Goal: Information Seeking & Learning: Learn about a topic

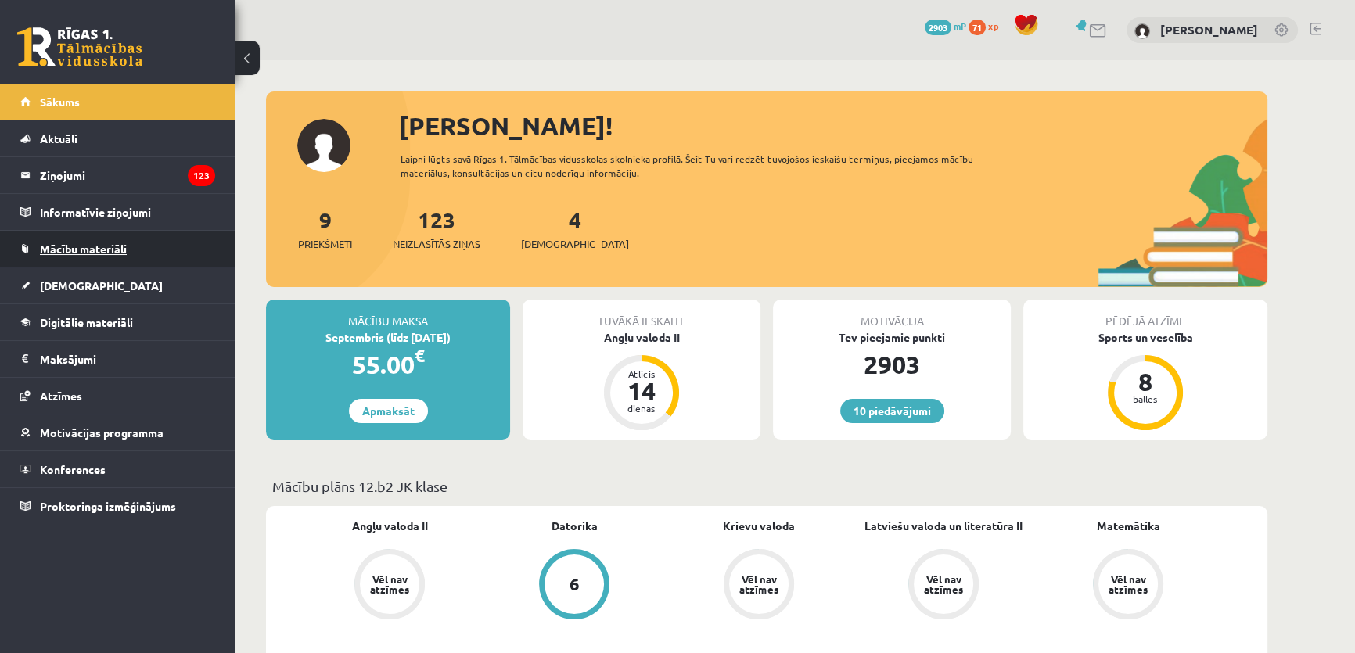
click at [89, 258] on link "Mācību materiāli" at bounding box center [117, 249] width 195 height 36
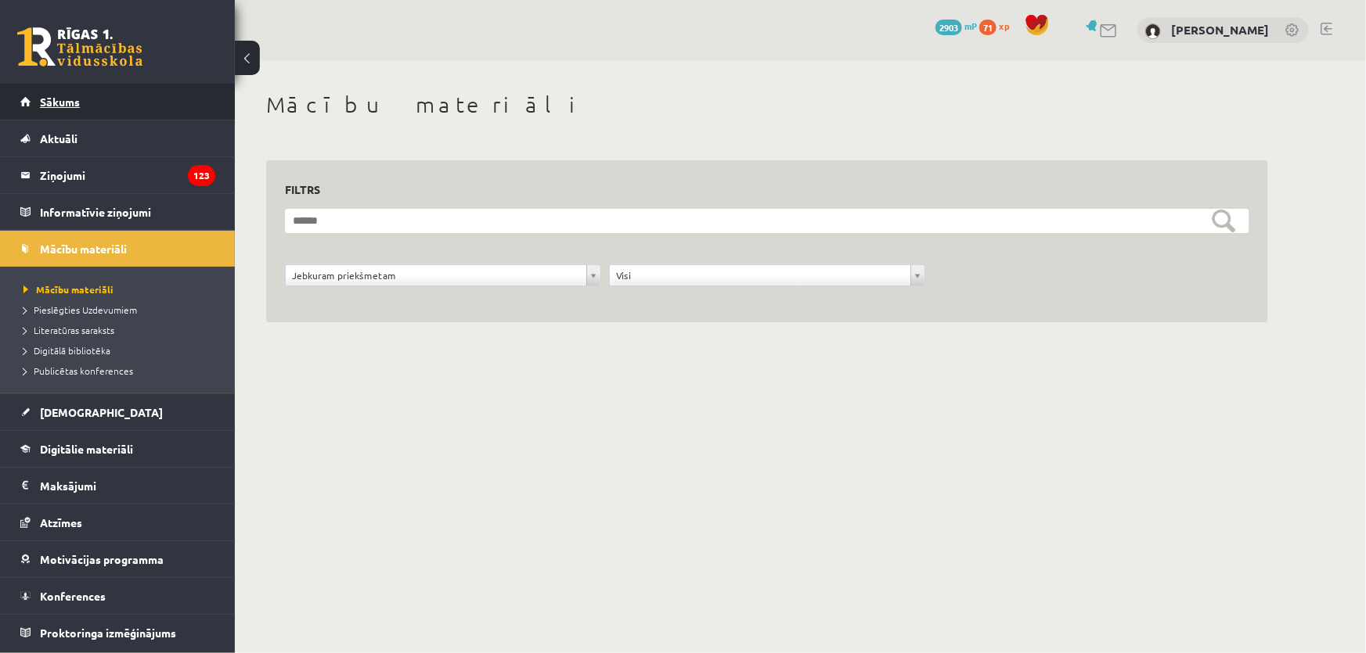
click at [73, 115] on link "Sākums" at bounding box center [117, 102] width 195 height 36
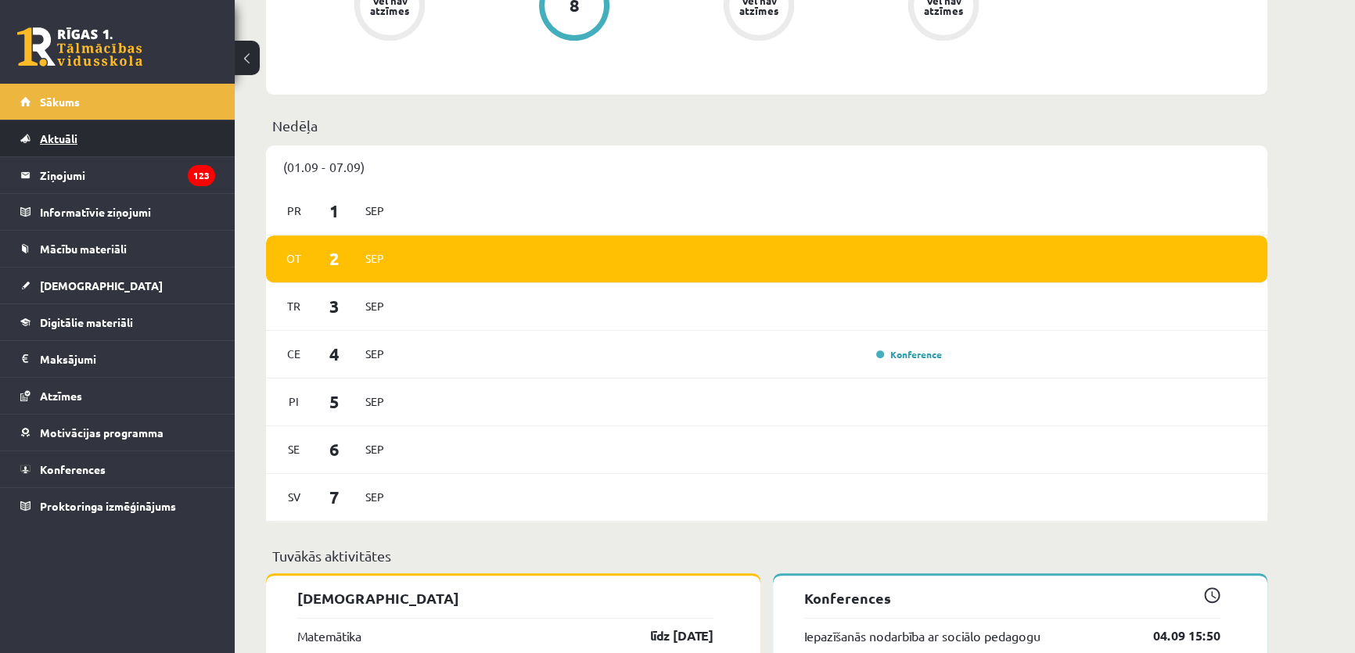
scroll to position [498, 0]
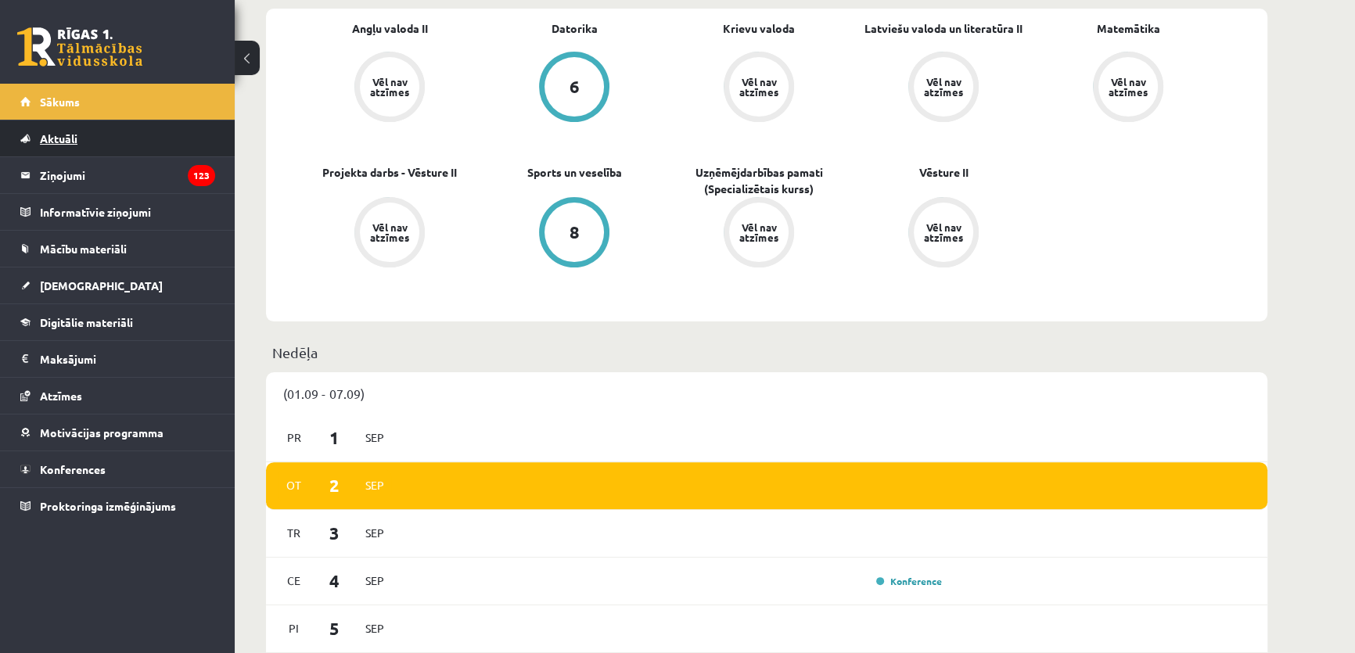
click at [122, 139] on link "Aktuāli" at bounding box center [117, 139] width 195 height 36
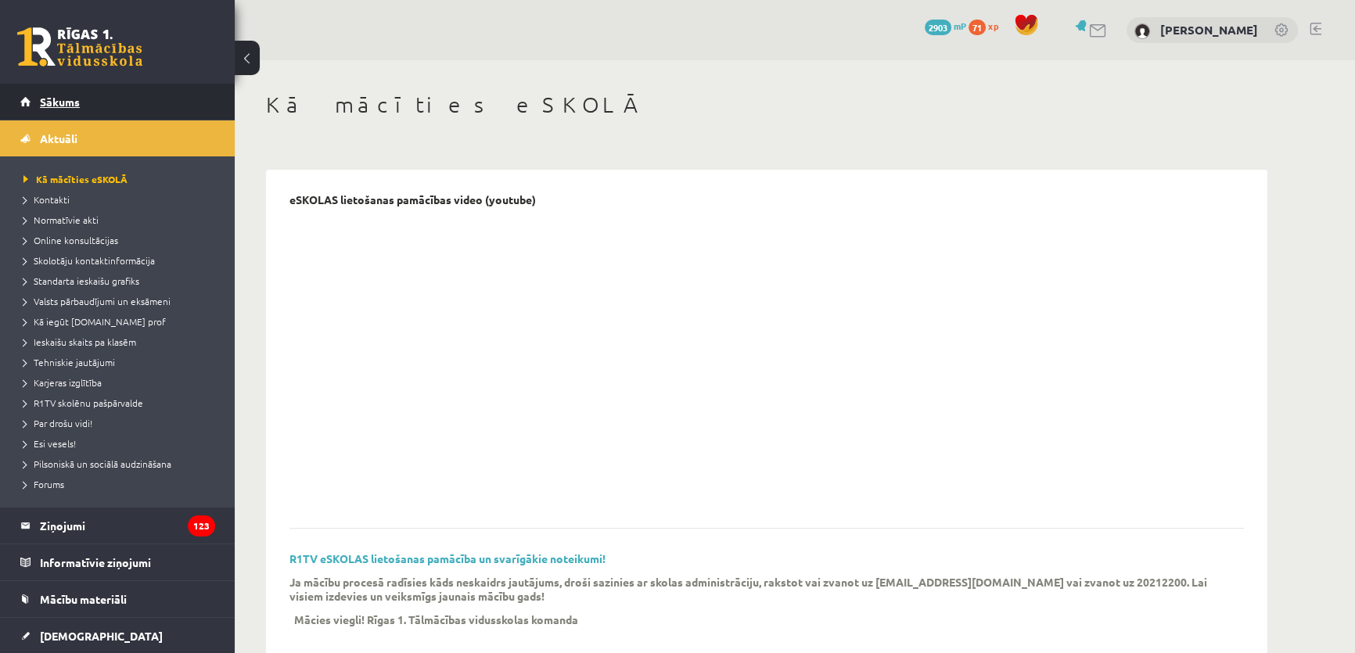
click at [130, 97] on link "Sākums" at bounding box center [117, 102] width 195 height 36
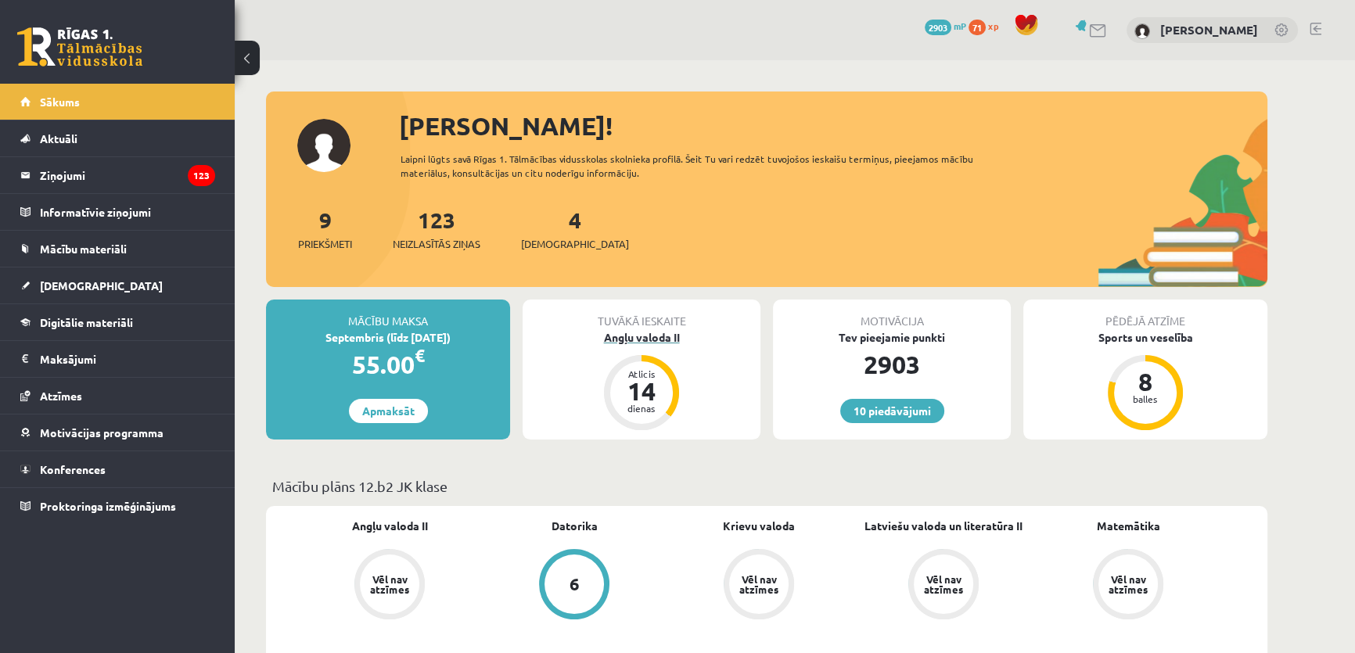
click at [650, 336] on div "Angļu valoda II" at bounding box center [642, 337] width 238 height 16
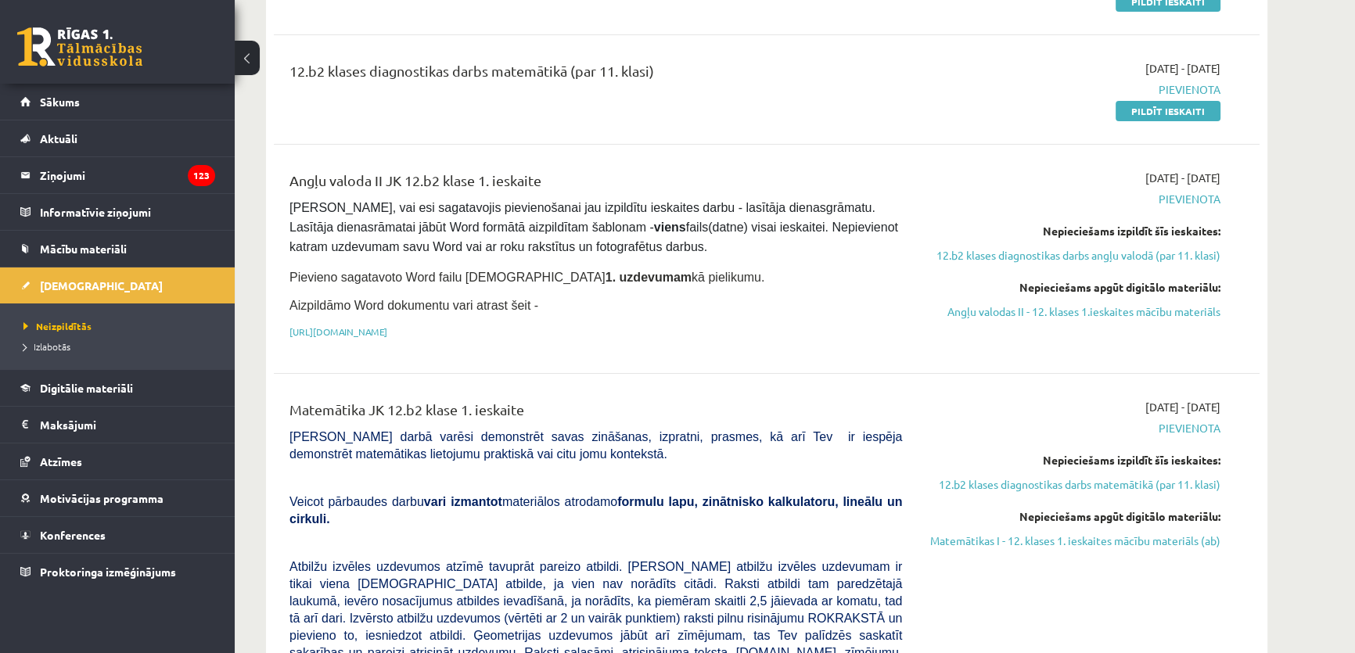
scroll to position [355, 0]
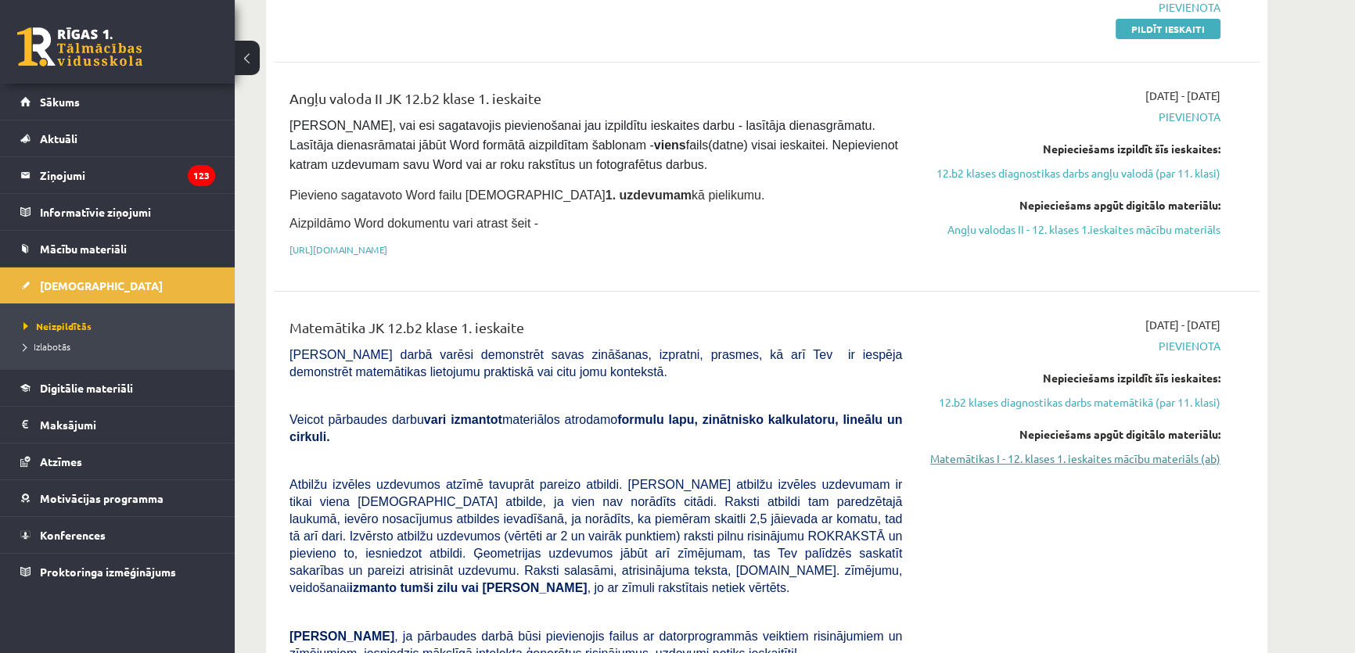
click at [1096, 455] on link "Matemātikas I - 12. klases 1. ieskaites mācību materiāls (ab)" at bounding box center [1073, 459] width 295 height 16
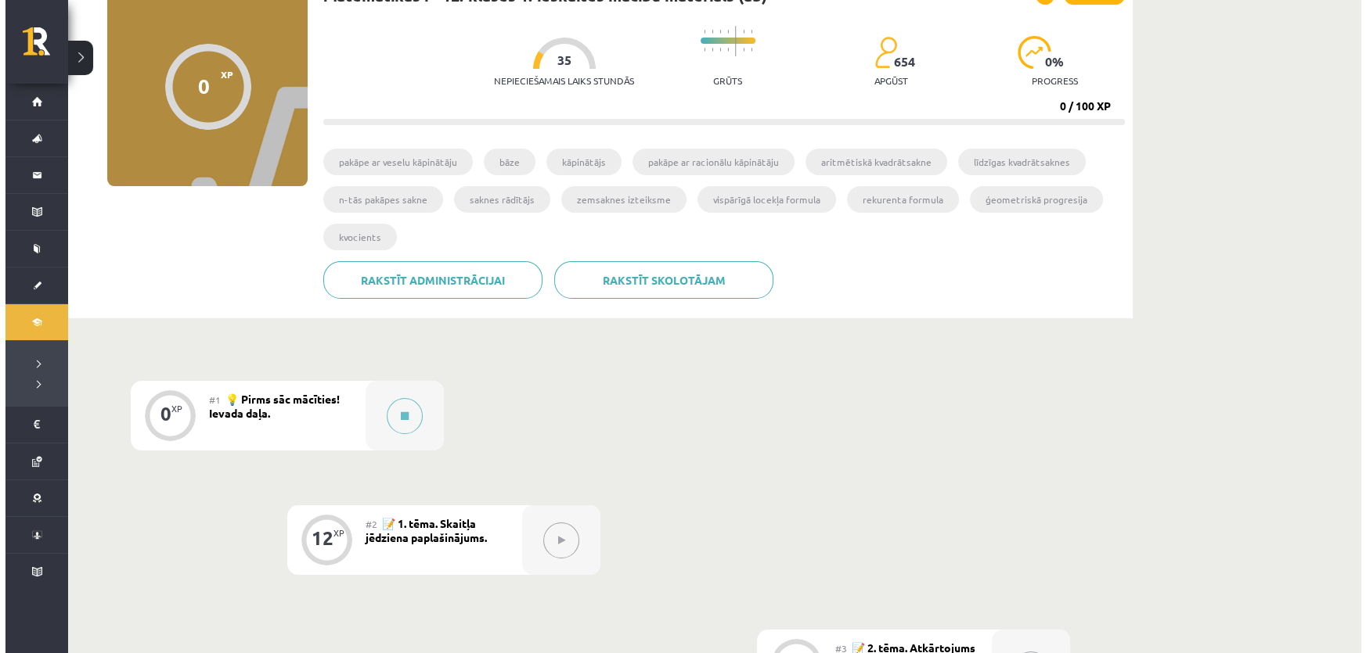
scroll to position [426, 0]
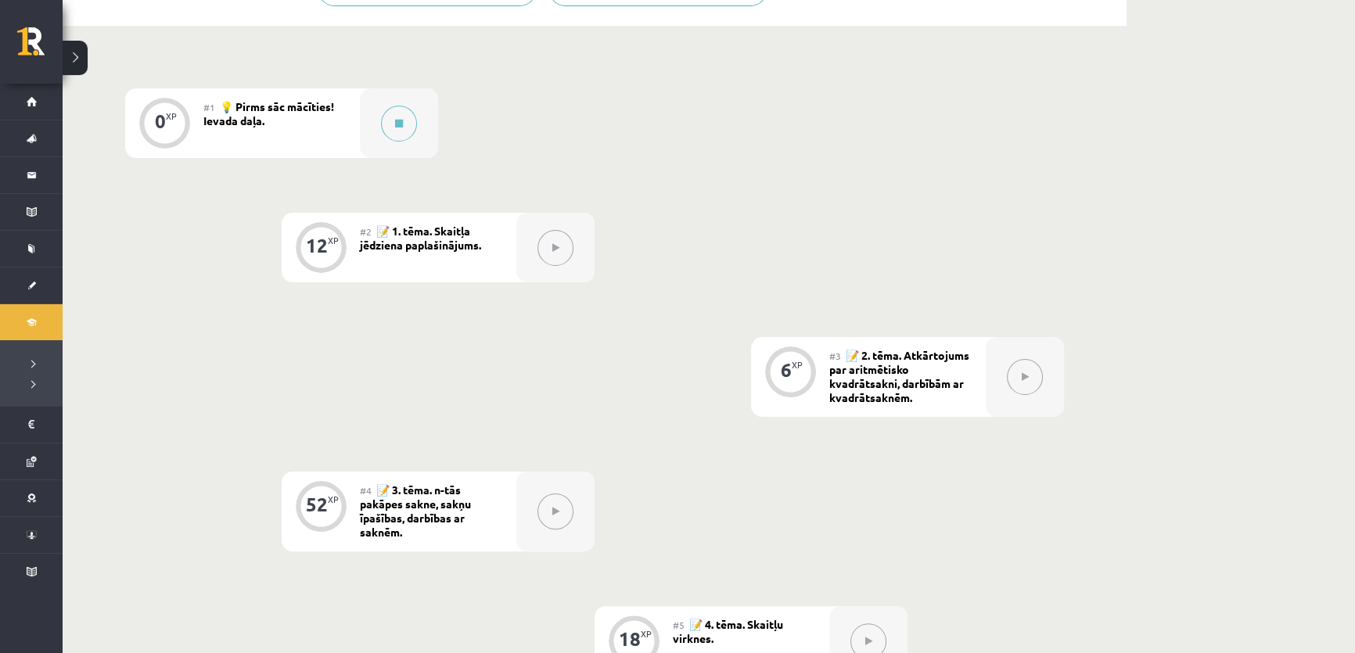
click at [412, 250] on div "#2 📝 1. tēma. Skaitļa jēdziena paplašinājums." at bounding box center [438, 248] width 157 height 70
click at [574, 251] on div at bounding box center [555, 248] width 78 height 70
click at [321, 117] on div "#1 💡 Pirms sāc mācīties! Ievada daļa." at bounding box center [281, 123] width 157 height 70
click at [401, 124] on icon at bounding box center [399, 123] width 8 height 9
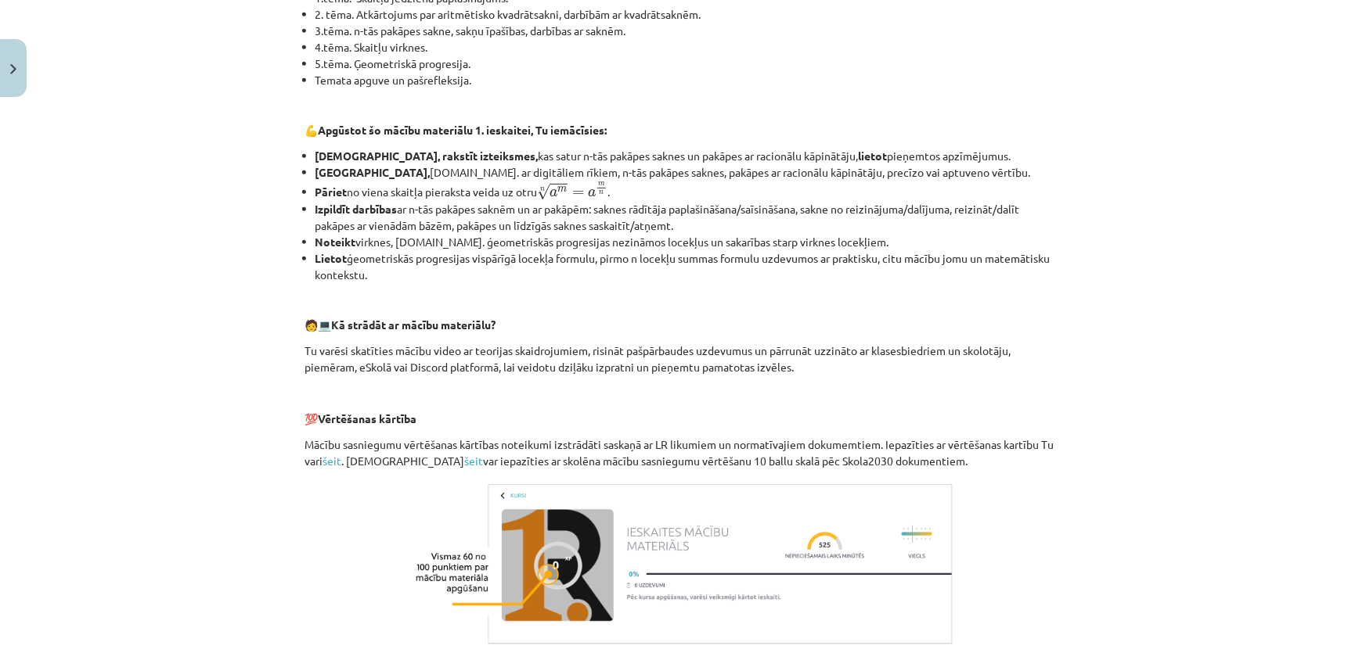
scroll to position [604, 0]
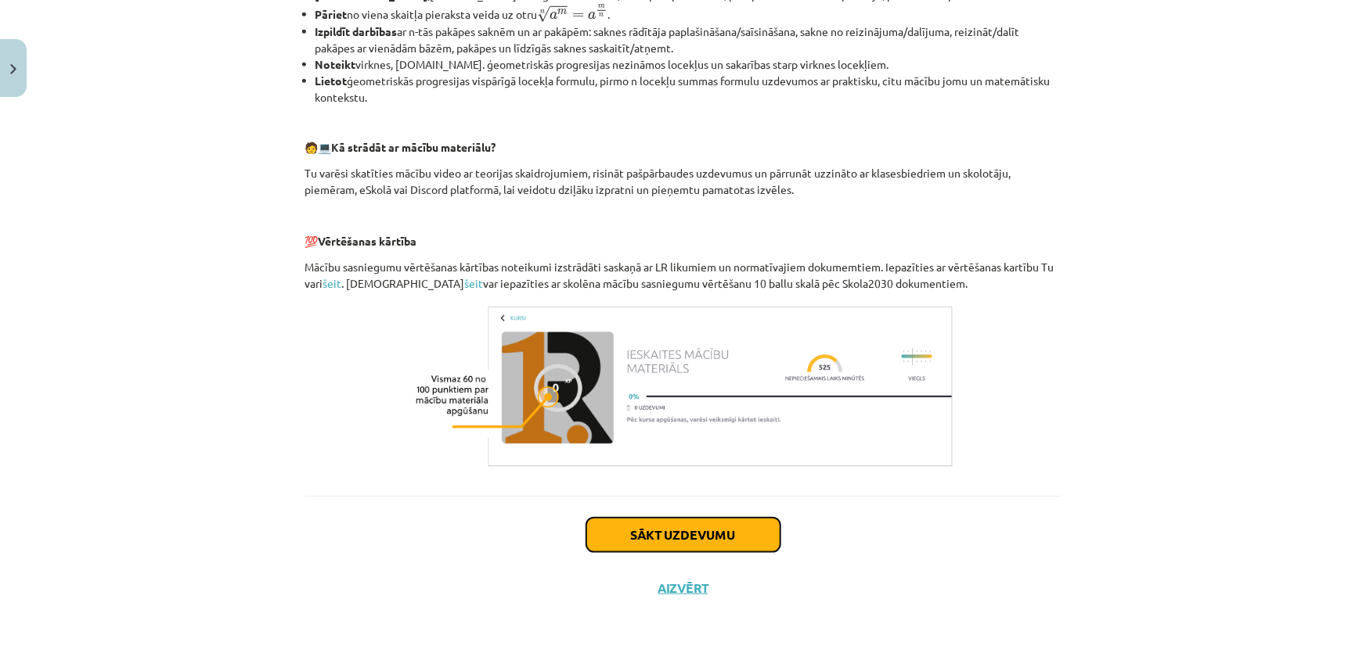
click at [684, 540] on button "Sākt uzdevumu" at bounding box center [683, 535] width 194 height 34
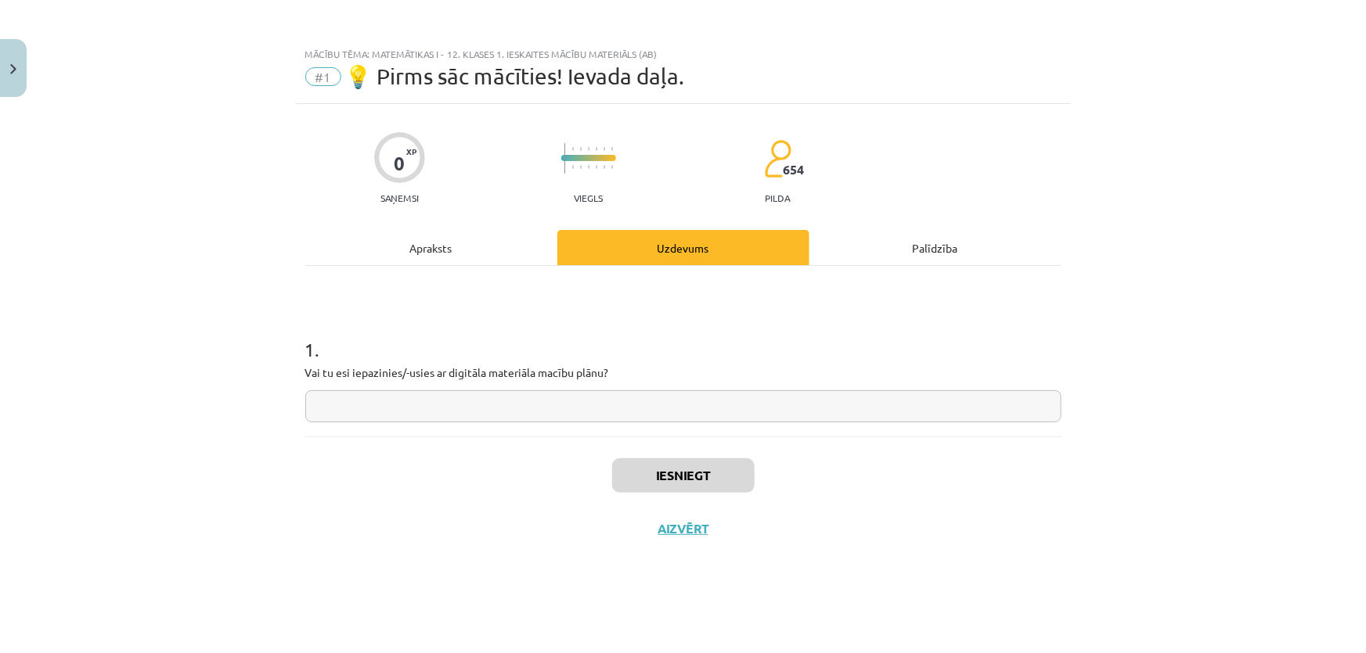
scroll to position [0, 0]
click at [574, 406] on input "text" at bounding box center [683, 407] width 756 height 32
type input "**"
click at [643, 464] on button "Iesniegt" at bounding box center [683, 476] width 142 height 34
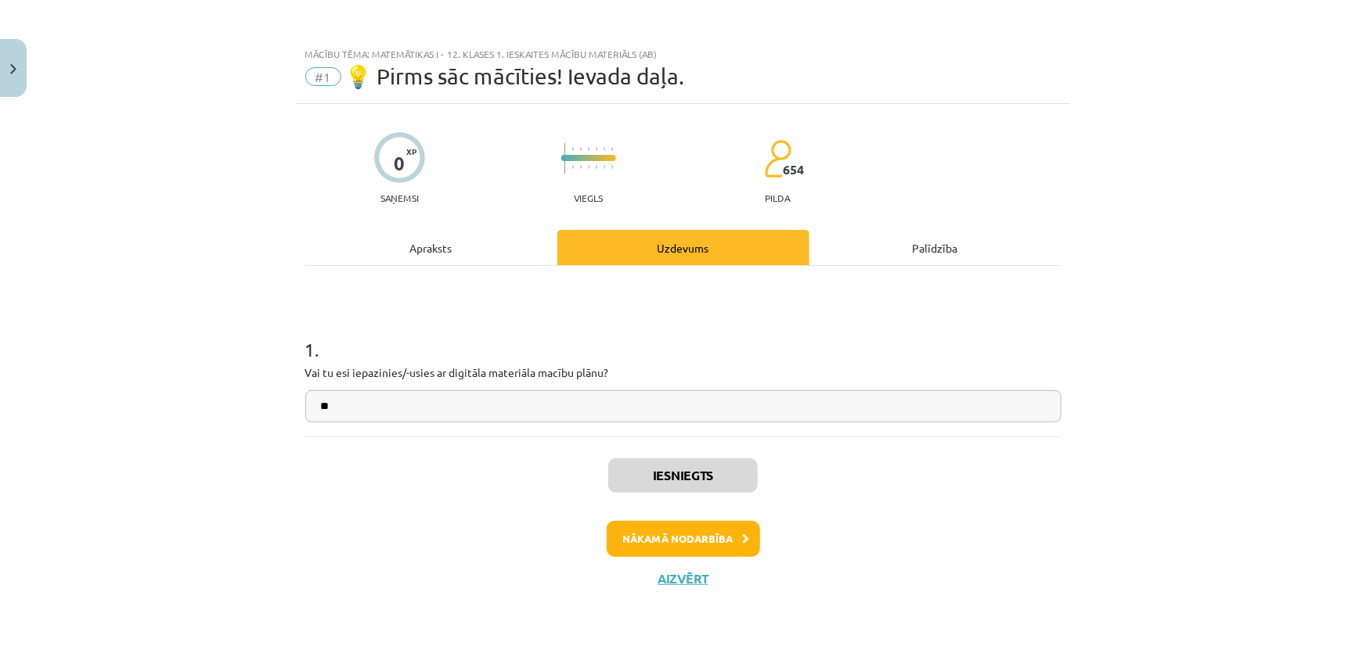
scroll to position [427, 0]
click at [663, 538] on button "Nākamā nodarbība" at bounding box center [682, 539] width 153 height 36
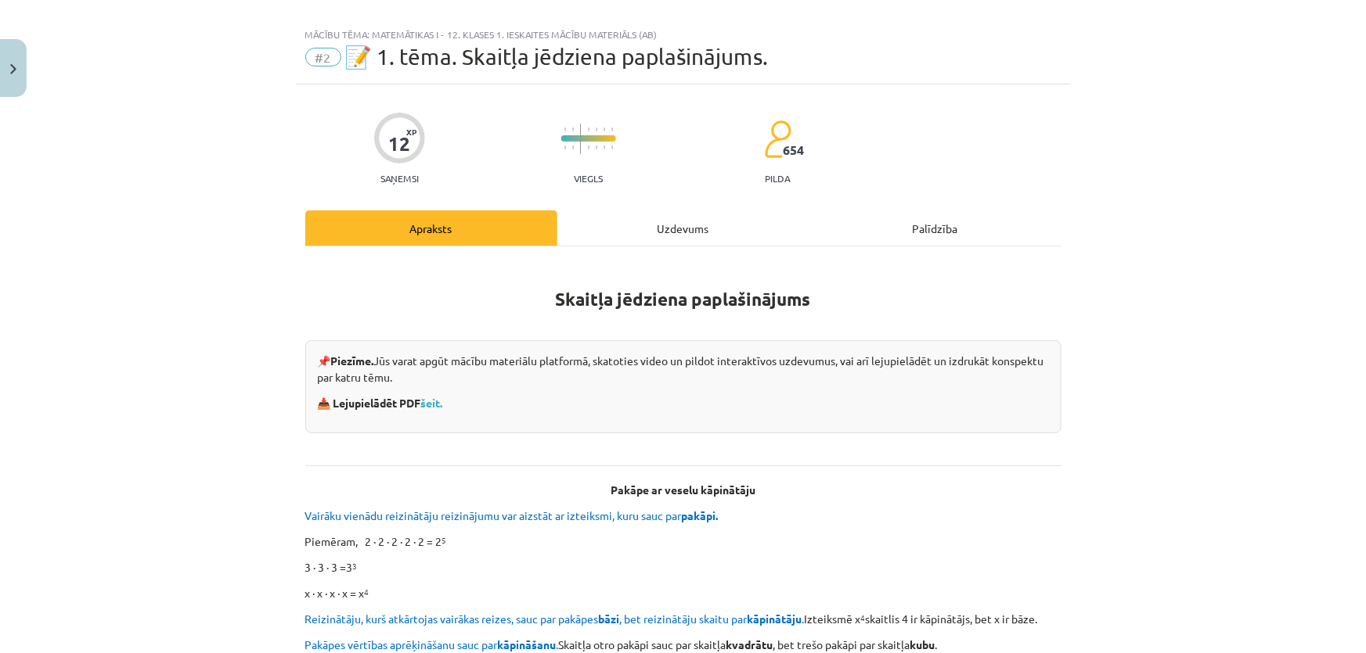
scroll to position [0, 0]
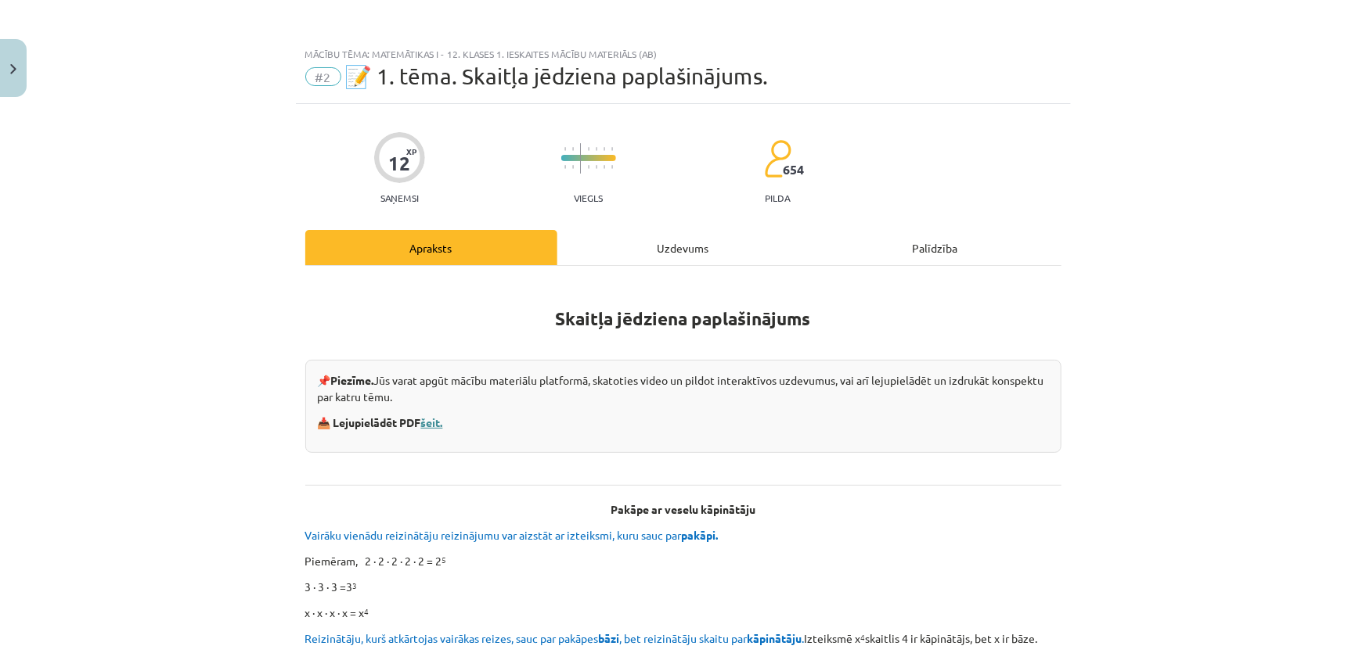
click at [435, 425] on link "šeit." at bounding box center [432, 423] width 22 height 14
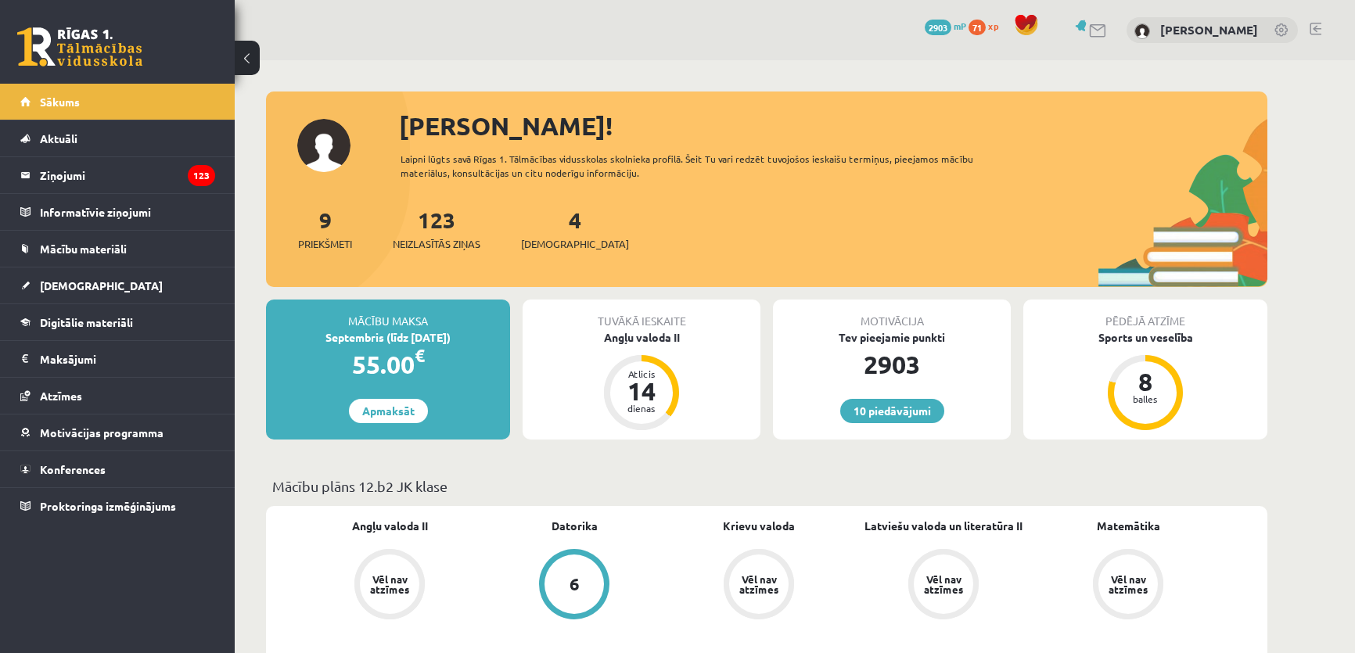
scroll to position [213, 0]
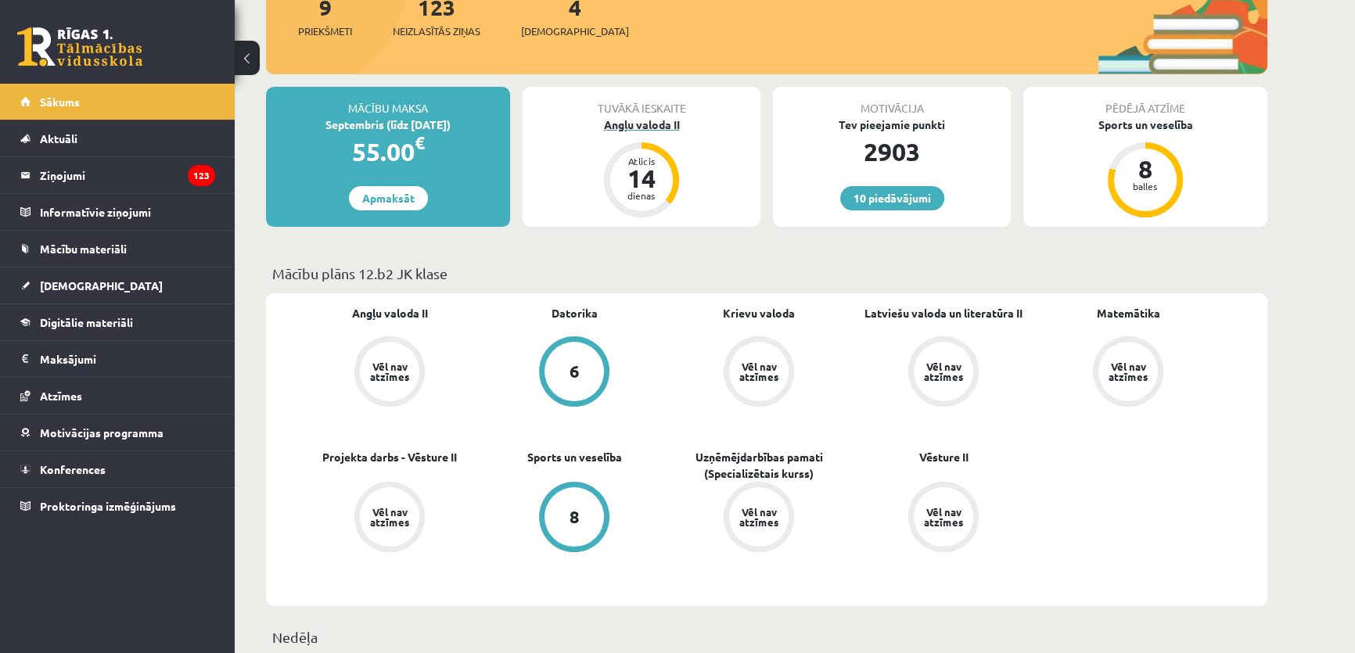
click at [647, 167] on div "14" at bounding box center [641, 178] width 47 height 25
click at [647, 138] on div "Tuvākā ieskaite Angļu valoda II Atlicis 14 dienas" at bounding box center [642, 157] width 238 height 140
click at [638, 124] on div "Angļu valoda II" at bounding box center [642, 125] width 238 height 16
click at [594, 156] on div "Tuvākā ieskaite Angļu valoda II Atlicis 14 dienas" at bounding box center [642, 157] width 238 height 140
click at [634, 154] on div "Atlicis 14 dienas" at bounding box center [641, 180] width 63 height 63
